Goal: Transaction & Acquisition: Obtain resource

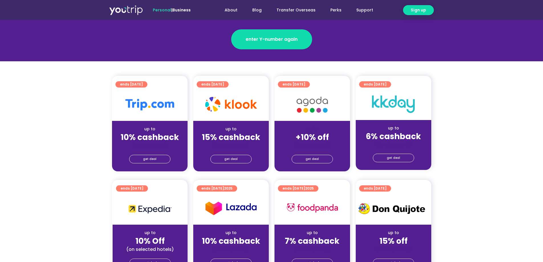
scroll to position [171, 0]
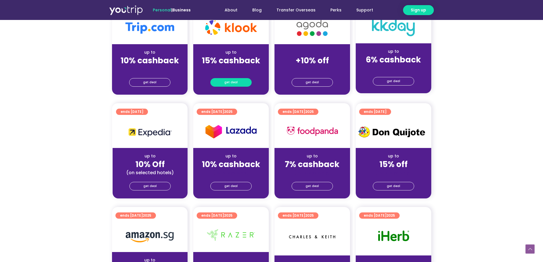
click at [238, 80] on link "get deal" at bounding box center [230, 82] width 41 height 9
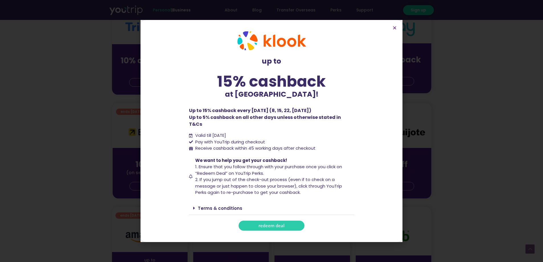
click at [274, 224] on span "redeem deal" at bounding box center [272, 226] width 26 height 4
click at [396, 30] on icon "Close" at bounding box center [395, 28] width 4 height 4
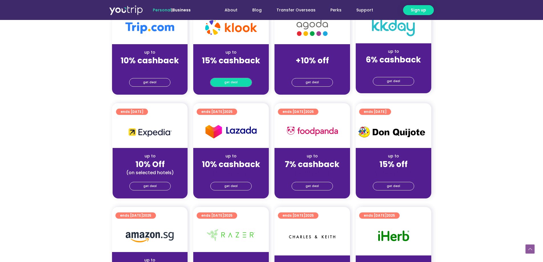
scroll to position [143, 0]
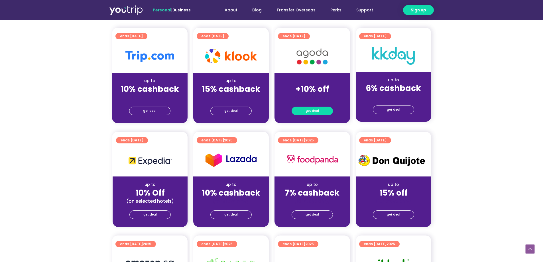
click at [310, 111] on span "get deal" at bounding box center [312, 111] width 13 height 8
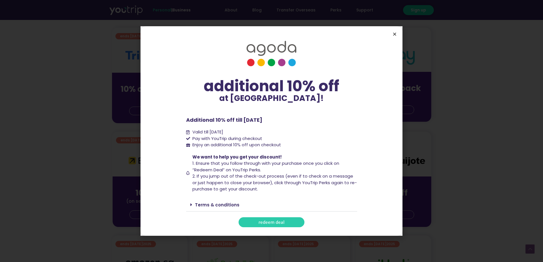
click at [396, 32] on icon "Close" at bounding box center [395, 34] width 4 height 4
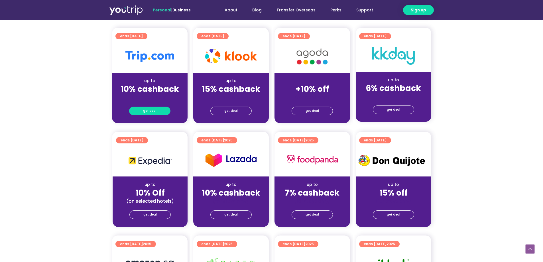
click at [153, 110] on span "get deal" at bounding box center [149, 111] width 13 height 8
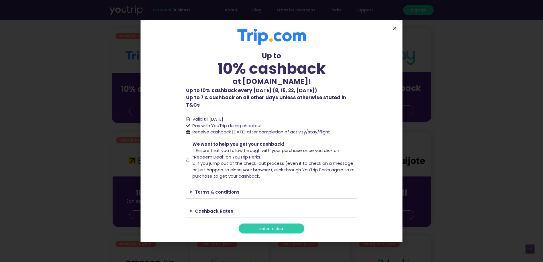
click at [395, 30] on icon "Close" at bounding box center [395, 28] width 4 height 4
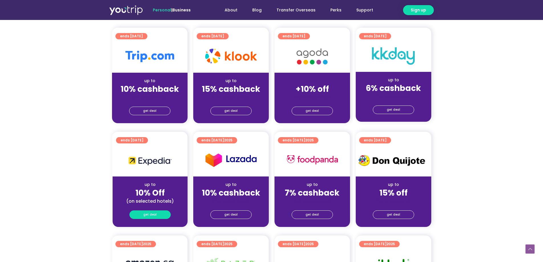
click at [155, 219] on span "get deal" at bounding box center [149, 215] width 13 height 8
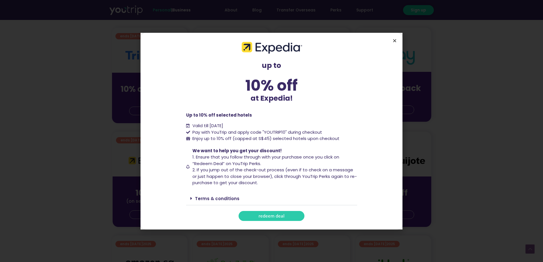
click at [395, 40] on icon "Close" at bounding box center [395, 40] width 4 height 4
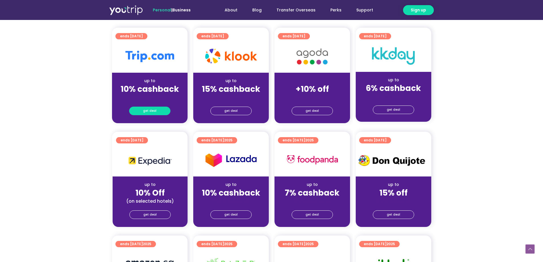
click at [149, 109] on span "get deal" at bounding box center [149, 111] width 13 height 8
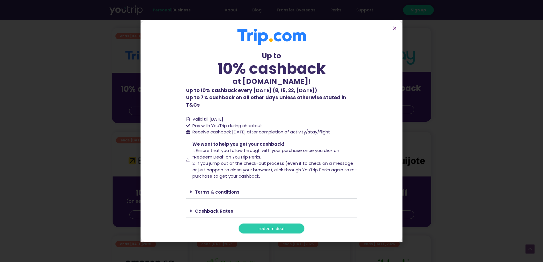
click at [255, 224] on link "redeem deal" at bounding box center [272, 229] width 66 height 10
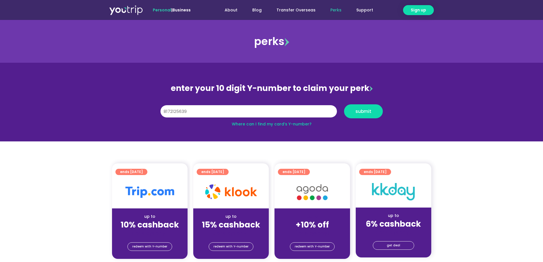
type input "8172125639"
click at [344, 104] on button "submit" at bounding box center [363, 111] width 39 height 14
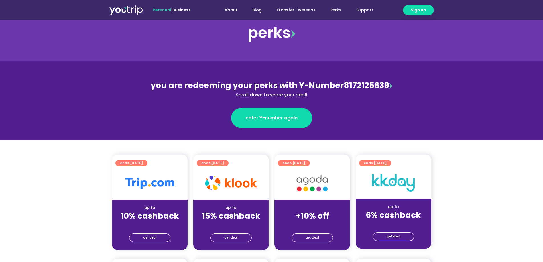
scroll to position [29, 0]
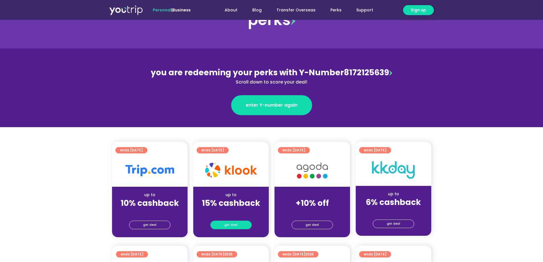
click at [232, 224] on span "get deal" at bounding box center [230, 225] width 13 height 8
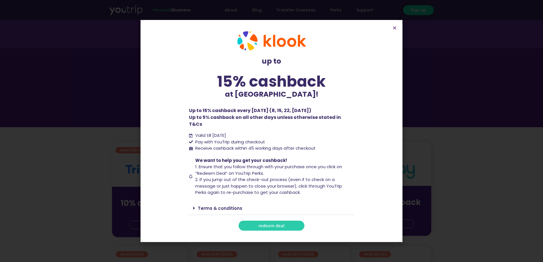
click at [270, 224] on span "redeem deal" at bounding box center [272, 226] width 26 height 4
